Goal: Find specific page/section: Find specific page/section

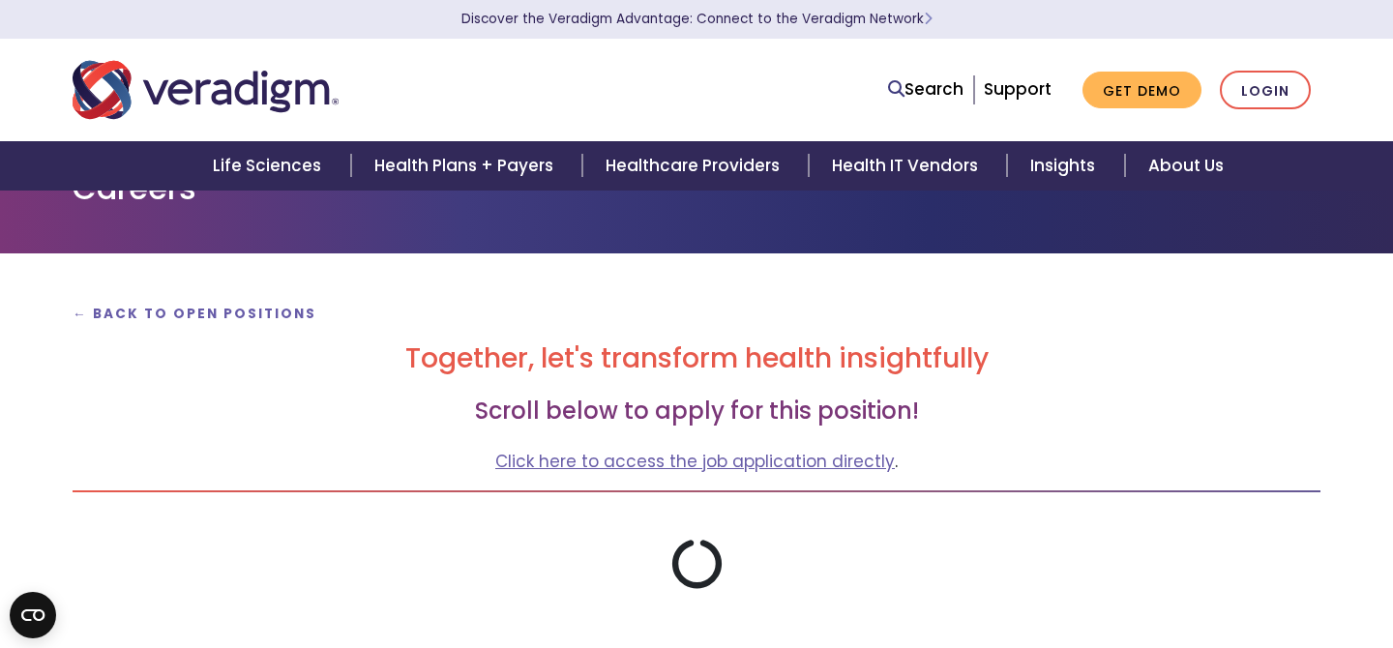
scroll to position [146, 0]
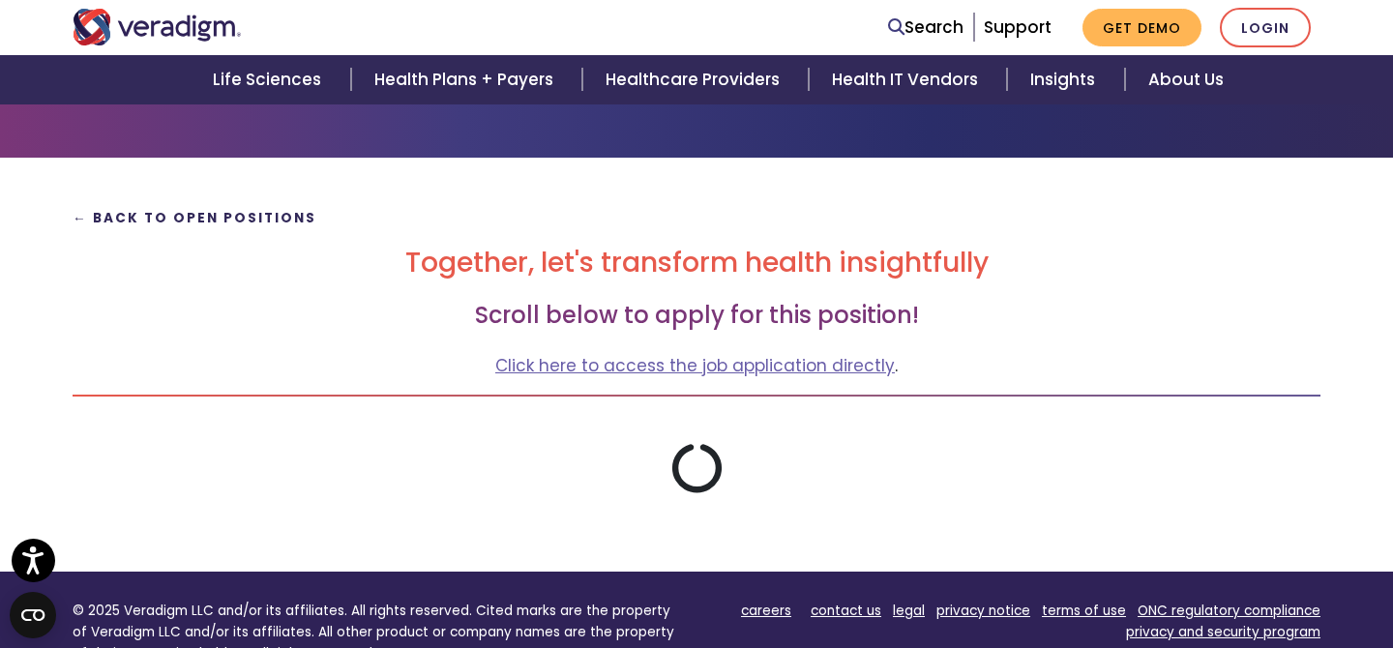
click at [183, 226] on strong "← Back to Open Positions" at bounding box center [195, 218] width 244 height 18
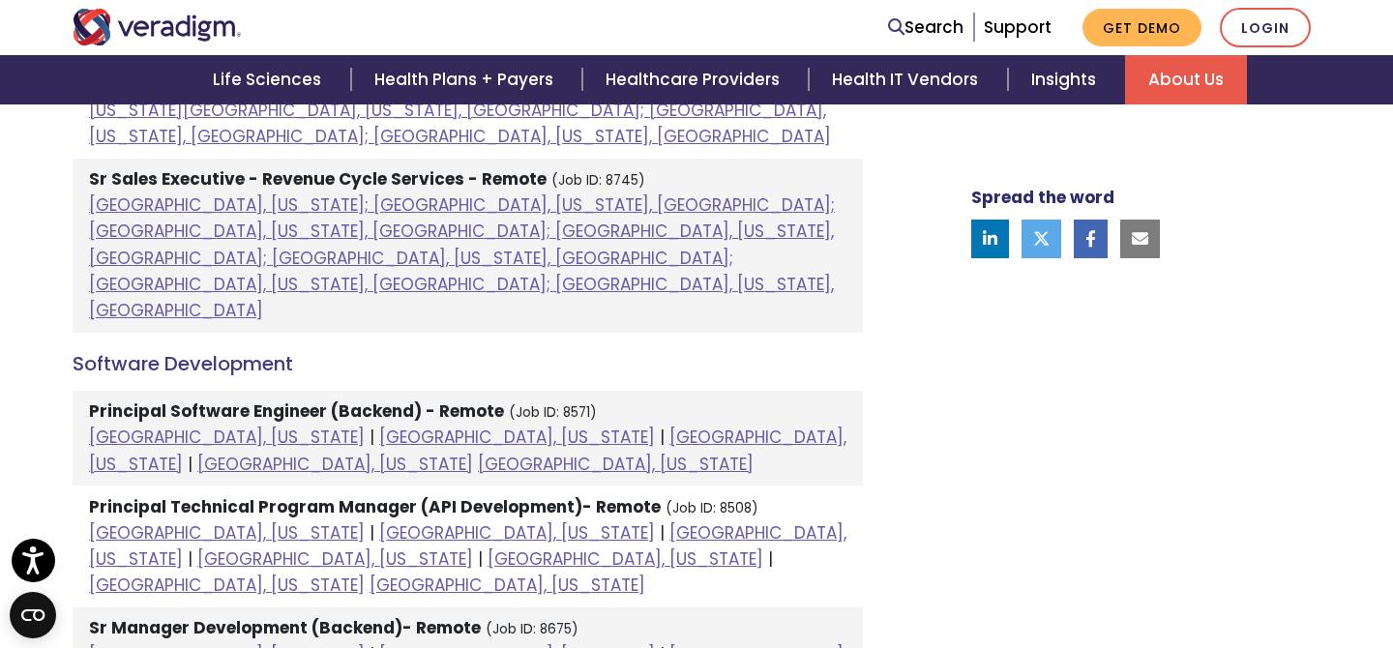
scroll to position [2118, 0]
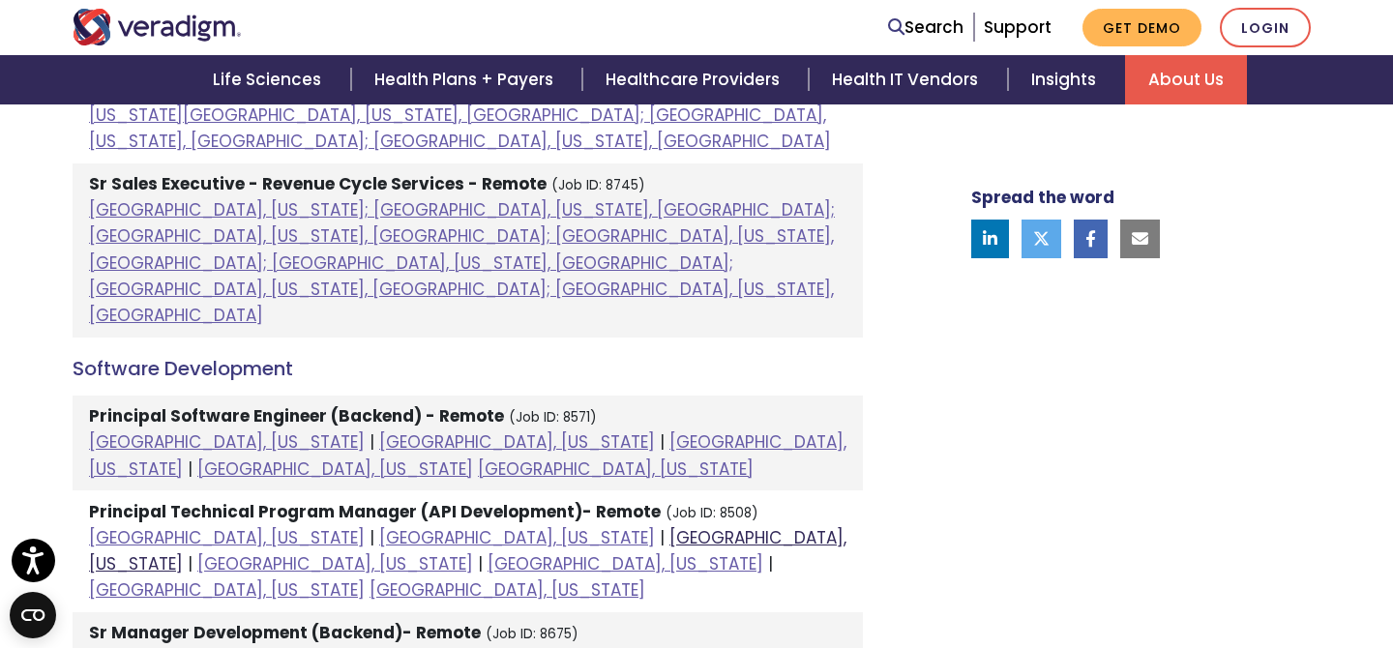
click at [439, 526] on link "[GEOGRAPHIC_DATA], [US_STATE]" at bounding box center [467, 550] width 757 height 49
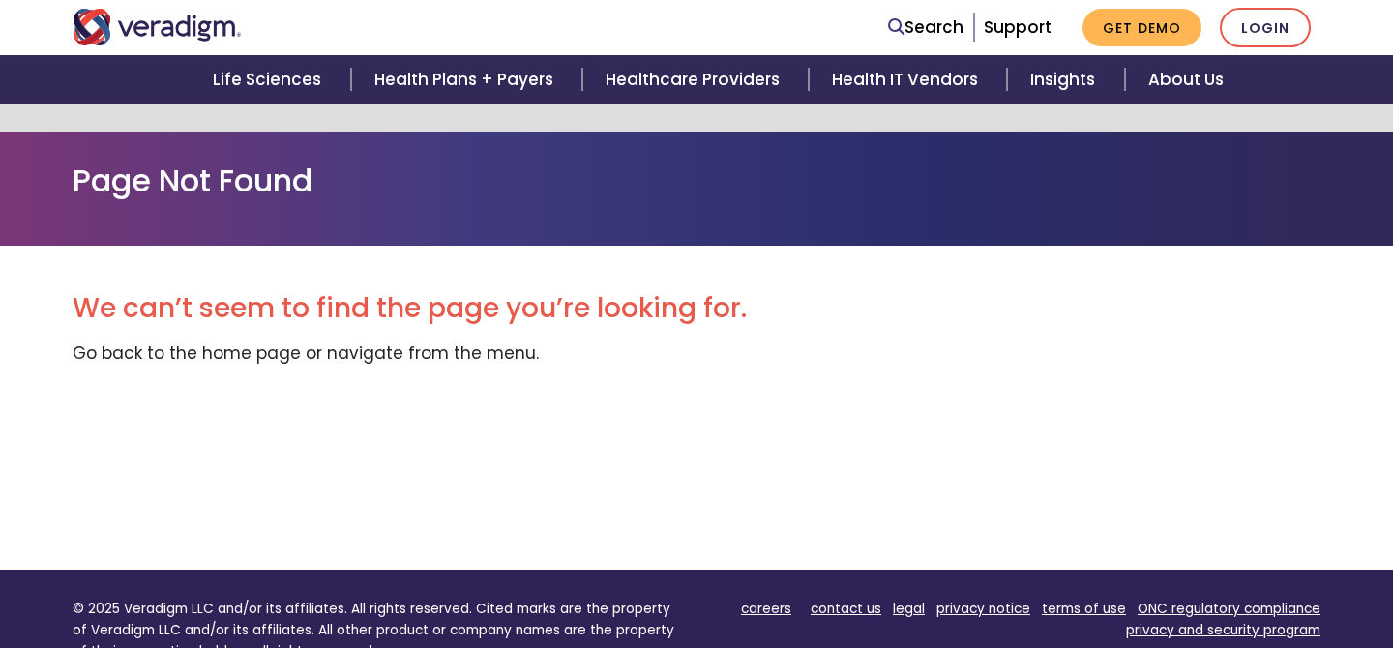
scroll to position [163, 0]
